Goal: Task Accomplishment & Management: Manage account settings

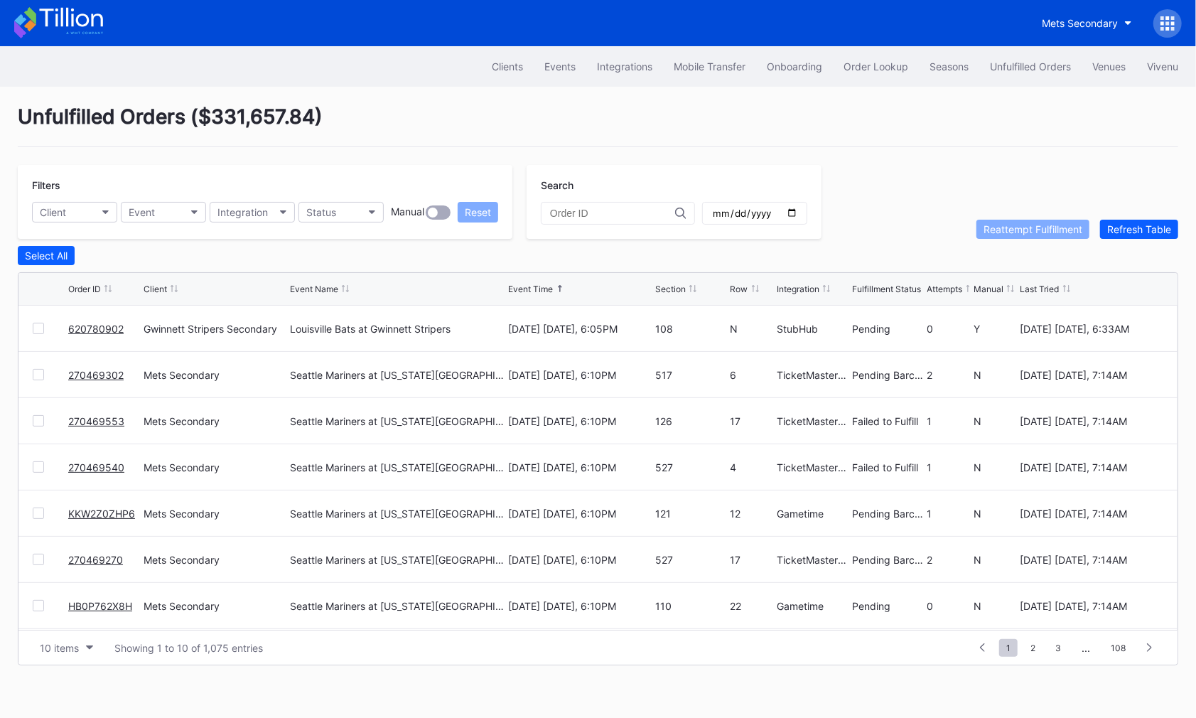
click at [80, 323] on link "620780902" at bounding box center [95, 329] width 55 height 12
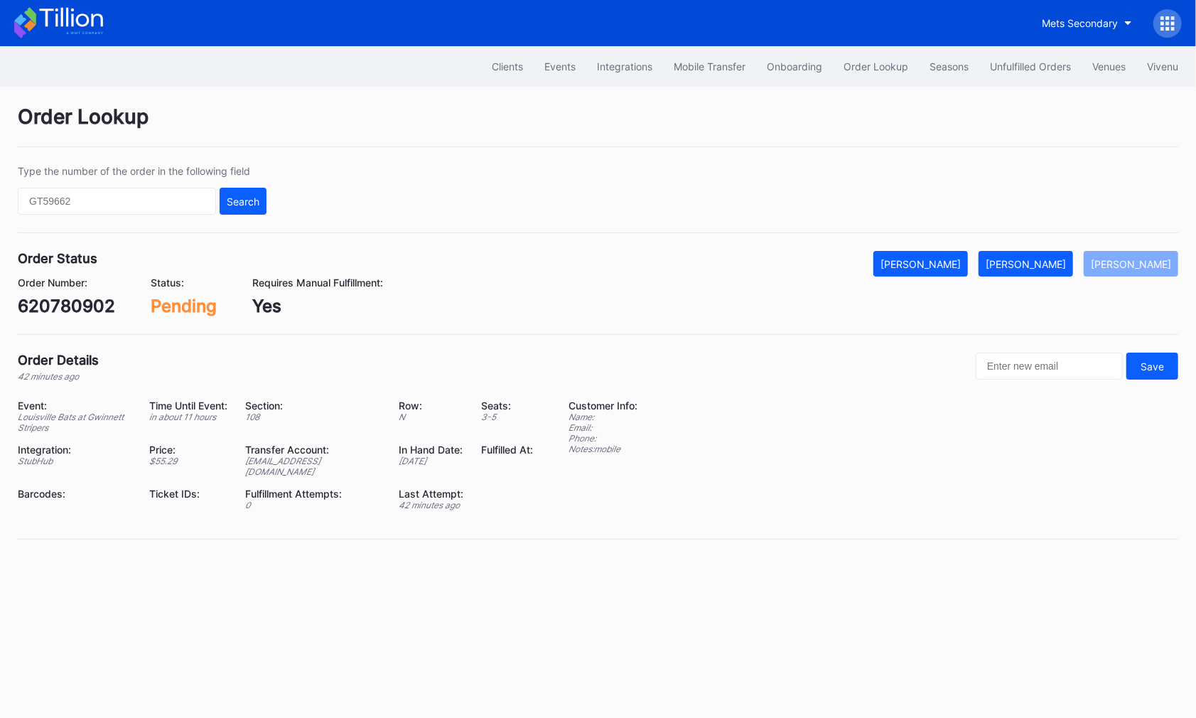
click at [76, 303] on div "620780902" at bounding box center [66, 306] width 97 height 21
copy div "620780902"
click at [1063, 258] on div "[PERSON_NAME]" at bounding box center [1026, 264] width 80 height 12
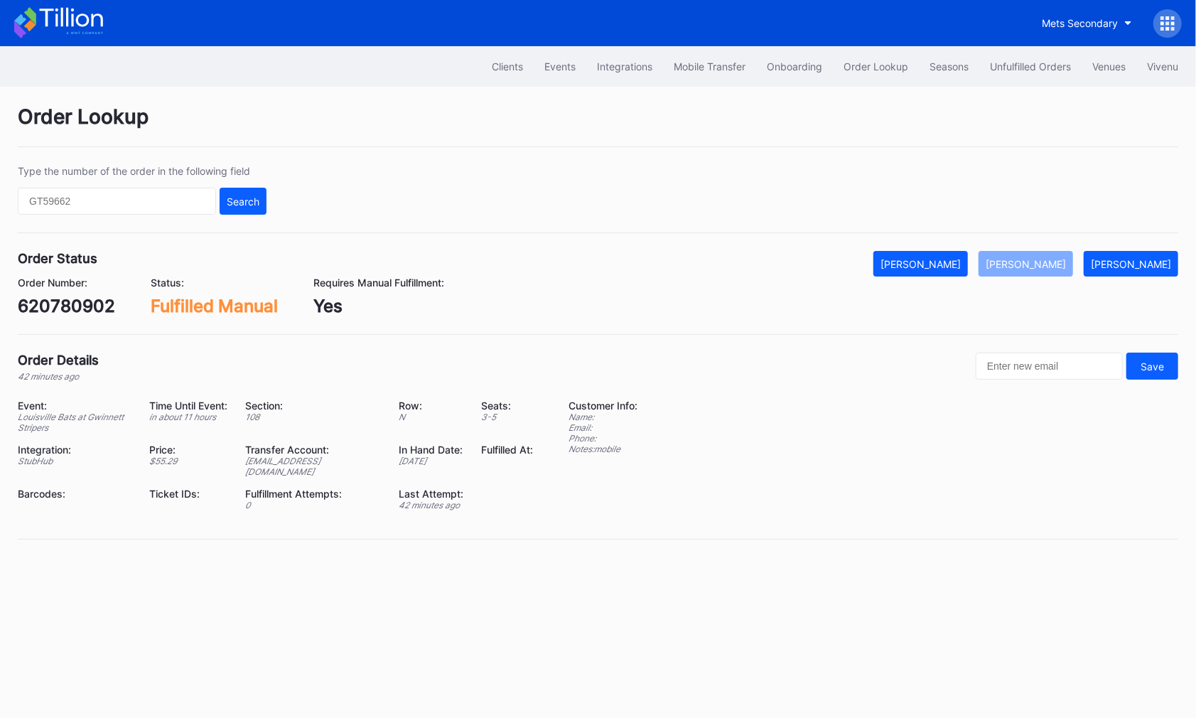
click at [1033, 44] on div "Mets Secondary" at bounding box center [598, 23] width 1196 height 46
click at [1031, 68] on div "Unfulfilled Orders" at bounding box center [1030, 66] width 81 height 12
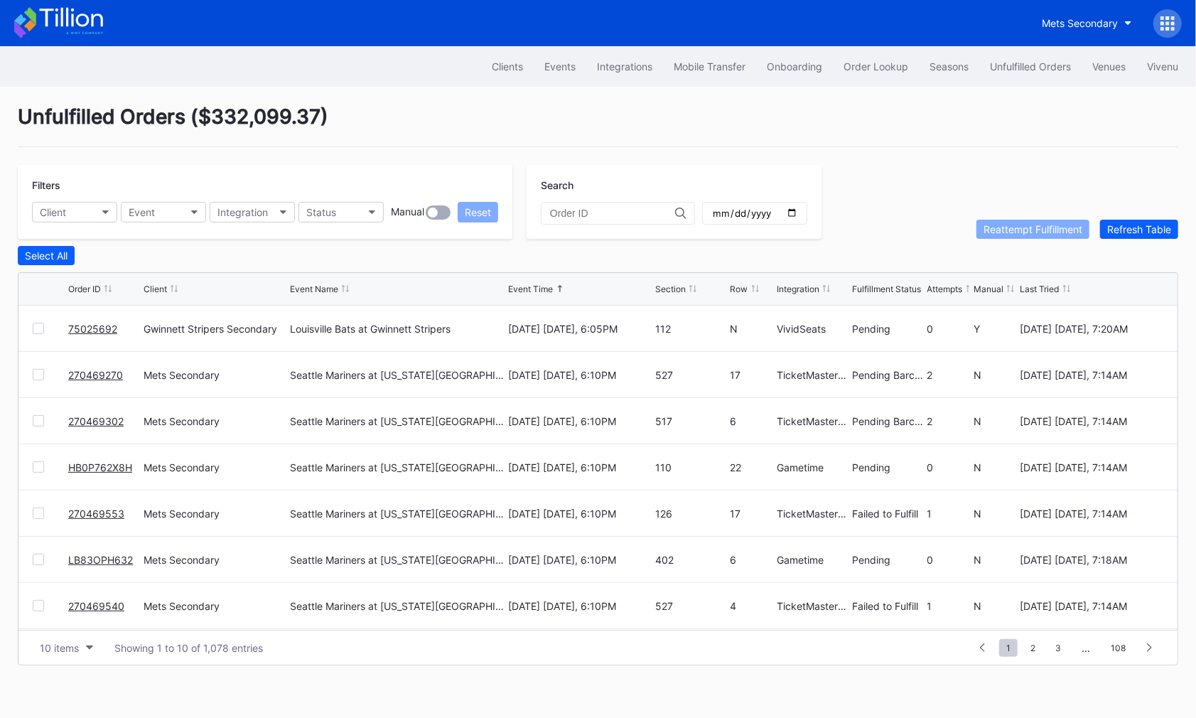
click at [96, 325] on link "75025692" at bounding box center [92, 329] width 49 height 12
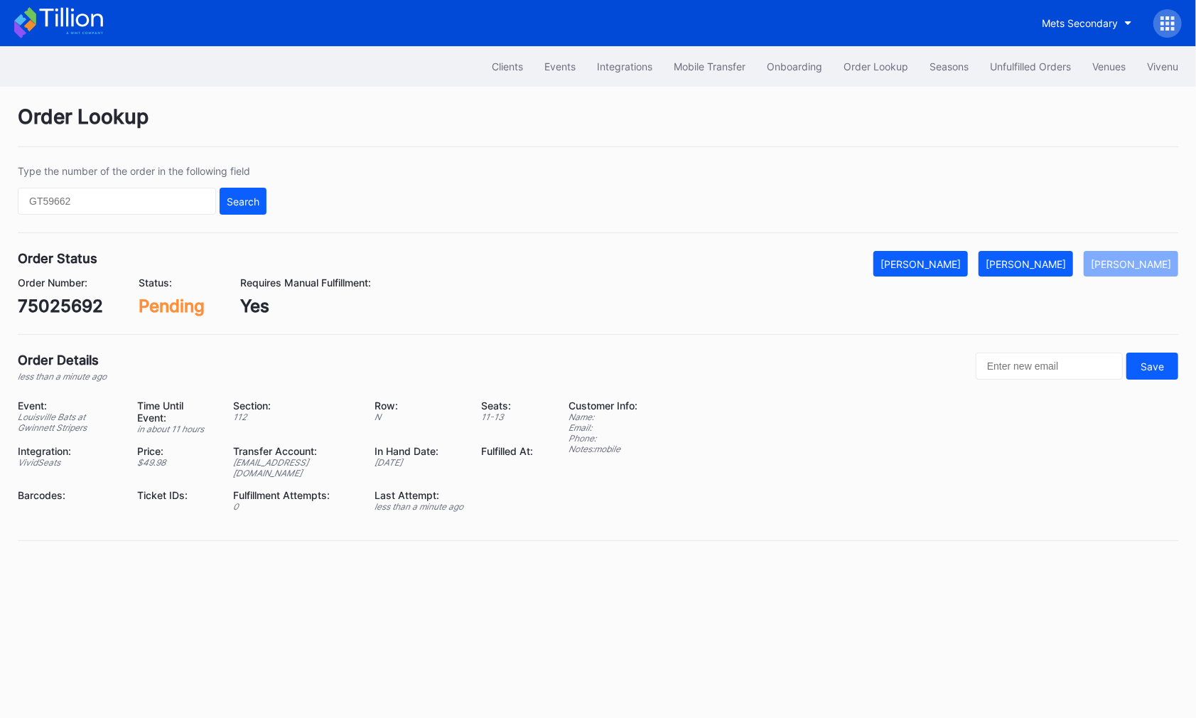
click at [61, 315] on div "Order Status Mark Cancelled [PERSON_NAME] Mark Pending Order Number: 75025692 S…" at bounding box center [598, 293] width 1161 height 84
click at [70, 307] on div "75025692" at bounding box center [60, 306] width 85 height 21
copy div "75025692"
click at [1055, 262] on div "[PERSON_NAME]" at bounding box center [1026, 264] width 80 height 12
